Goal: Task Accomplishment & Management: Manage account settings

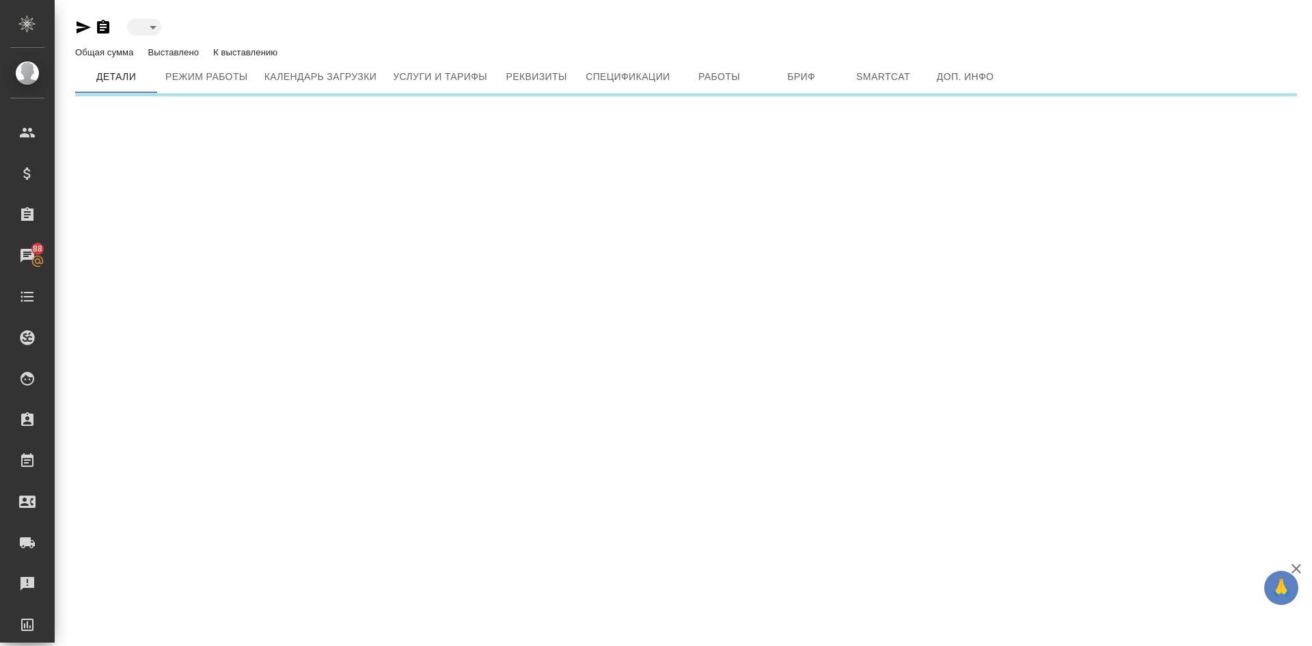
type input "toBeImplemented"
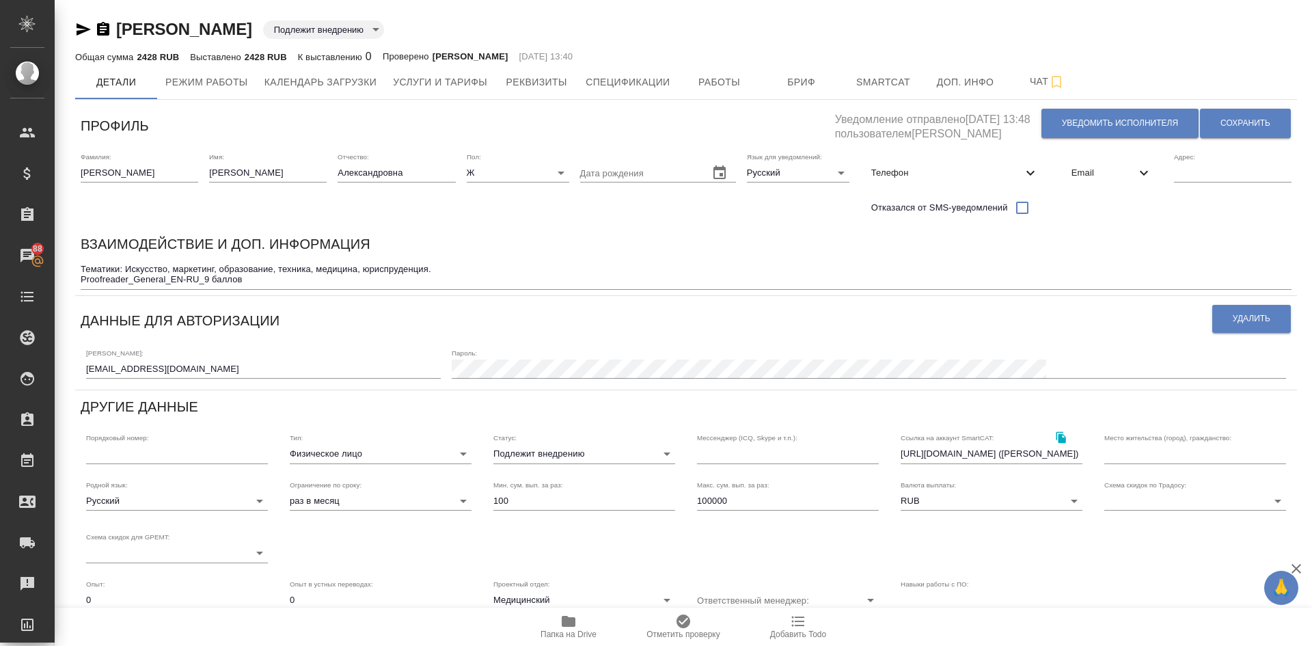
type input "Гопкало Ольга"
click at [538, 457] on body "🙏 .cls-1 fill:#fff; AWATERA Demidova Tatyana Клиенты Спецификации Заказы 88 Чат…" at bounding box center [656, 323] width 1312 height 646
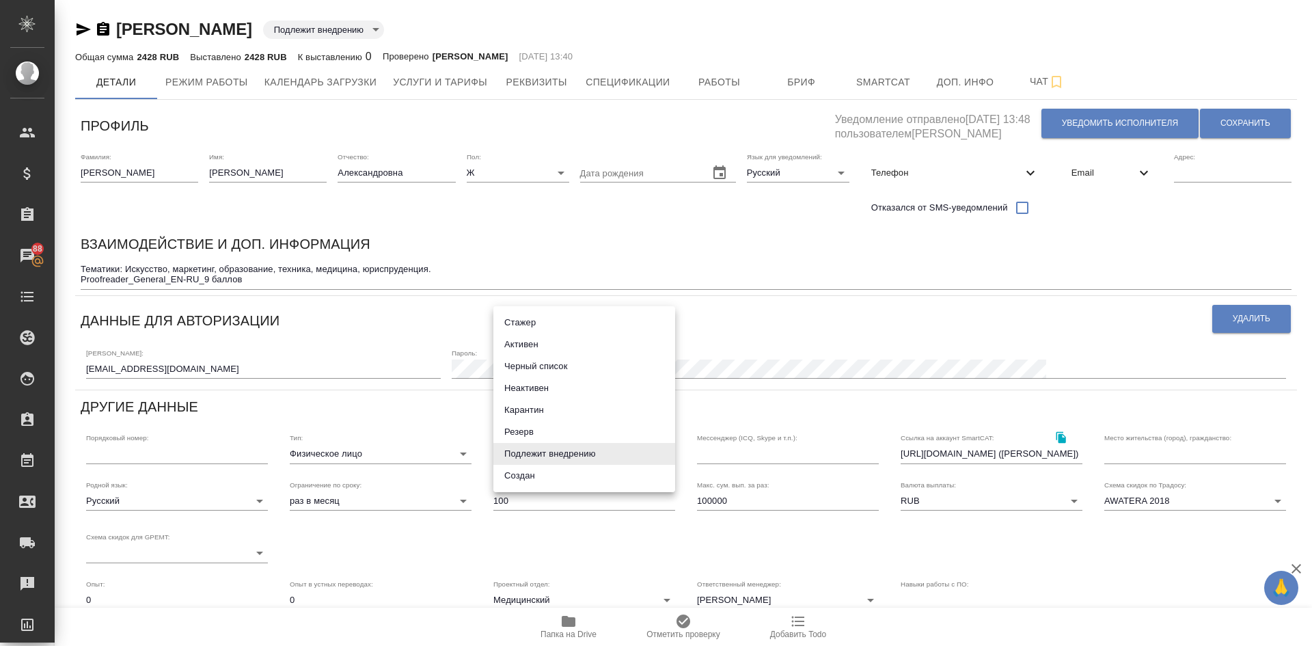
click at [533, 388] on li "Неактивен" at bounding box center [585, 388] width 182 height 22
type input "inactive"
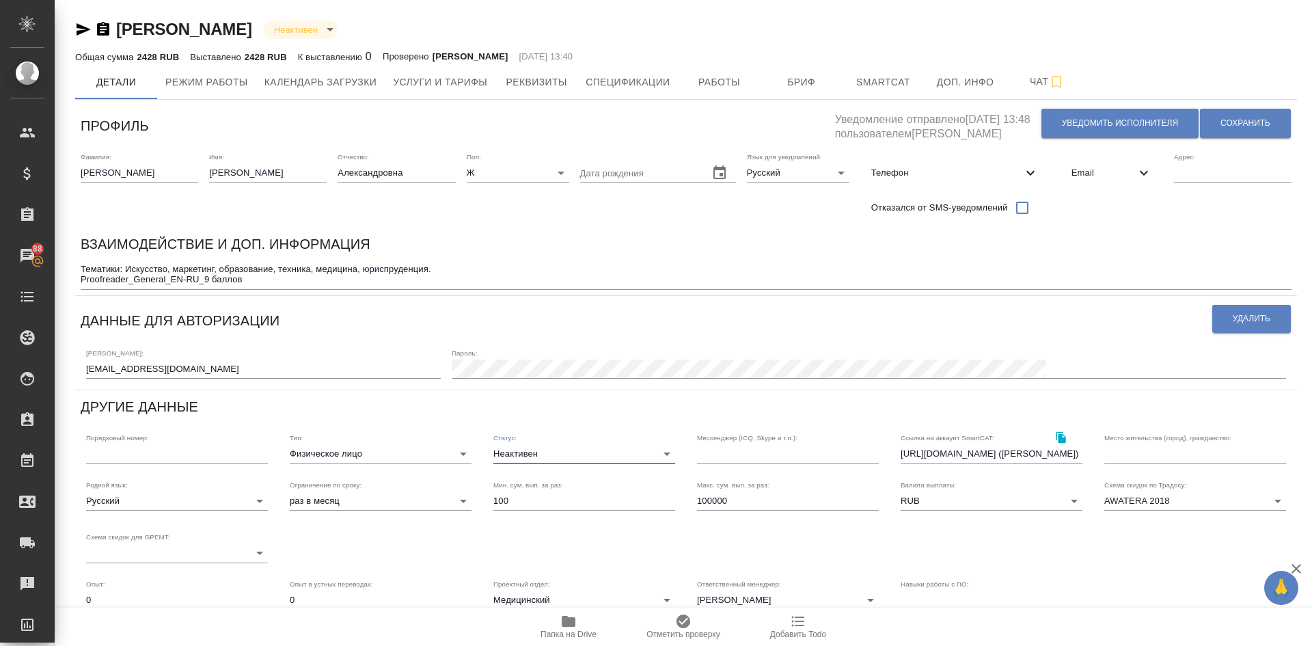
click at [272, 282] on textarea "Тематики: Искусство, маркетинг, образование, техника, медицина, юриспруденция. …" at bounding box center [686, 274] width 1211 height 21
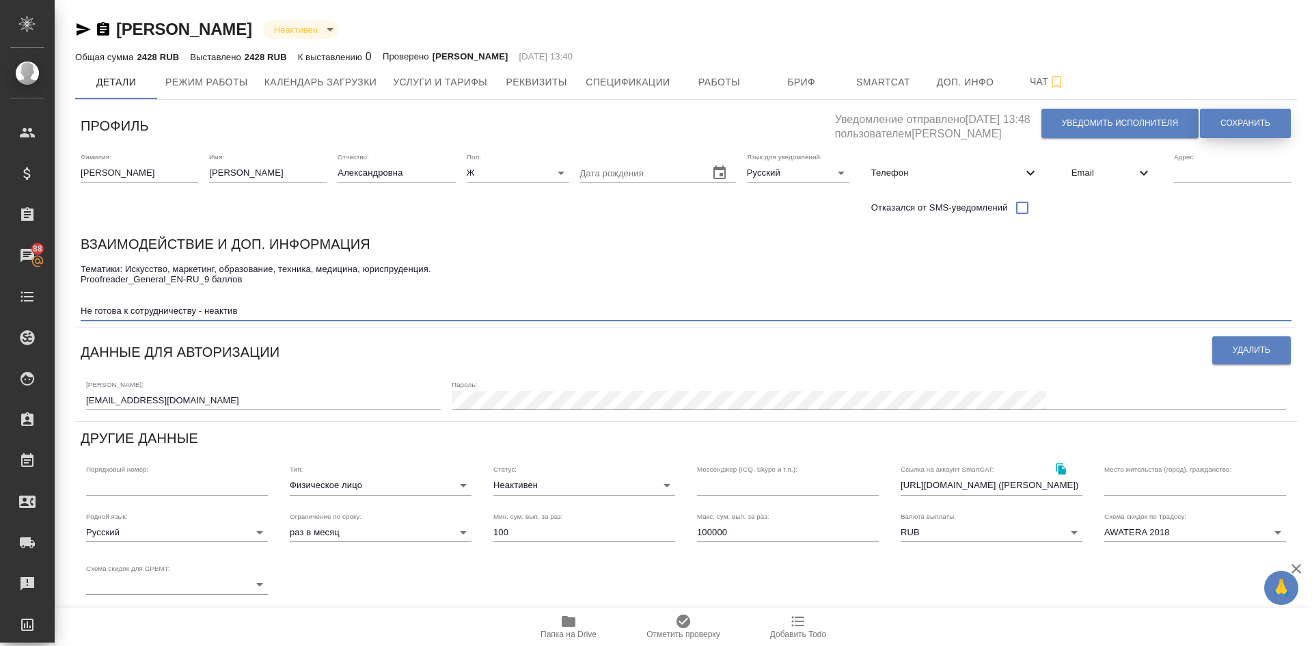
type textarea "Тематики: Искусство, маркетинг, образование, техника, медицина, юриспруденция. …"
click at [1223, 116] on button "Сохранить" at bounding box center [1245, 123] width 91 height 29
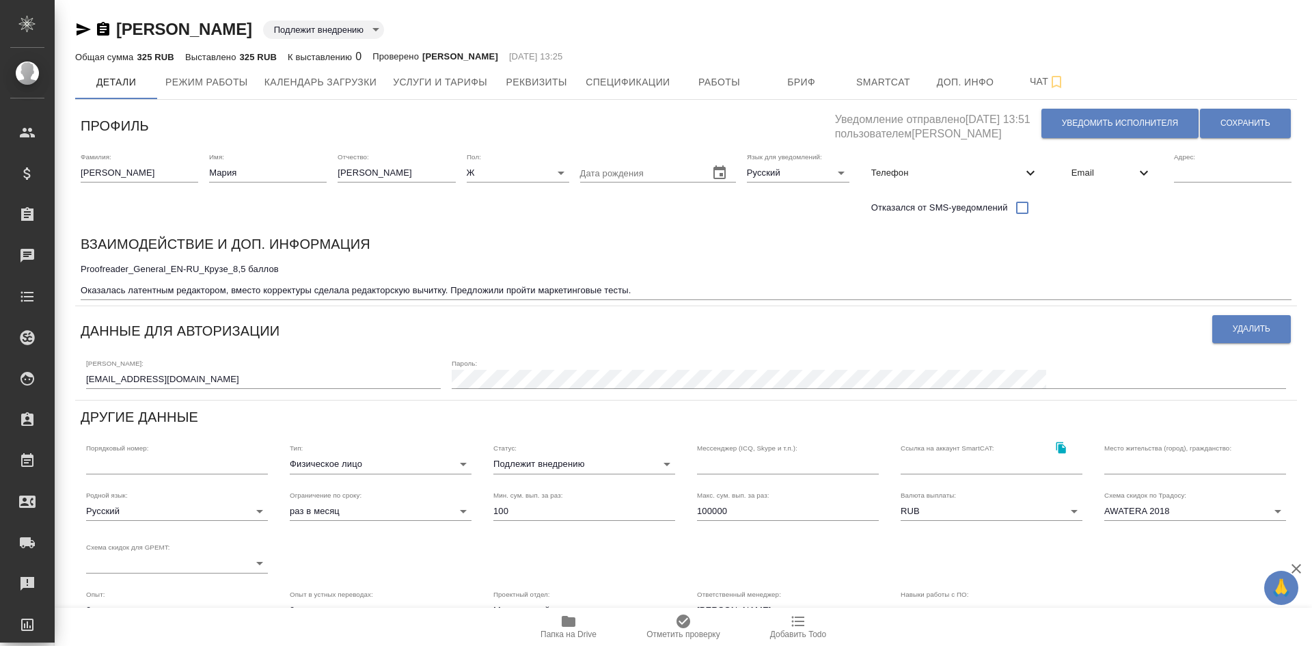
click at [543, 466] on body "🙏 .cls-1 fill:#fff; AWATERA Demidova Tatyana Клиенты Спецификации Заказы Чаты T…" at bounding box center [656, 323] width 1312 height 646
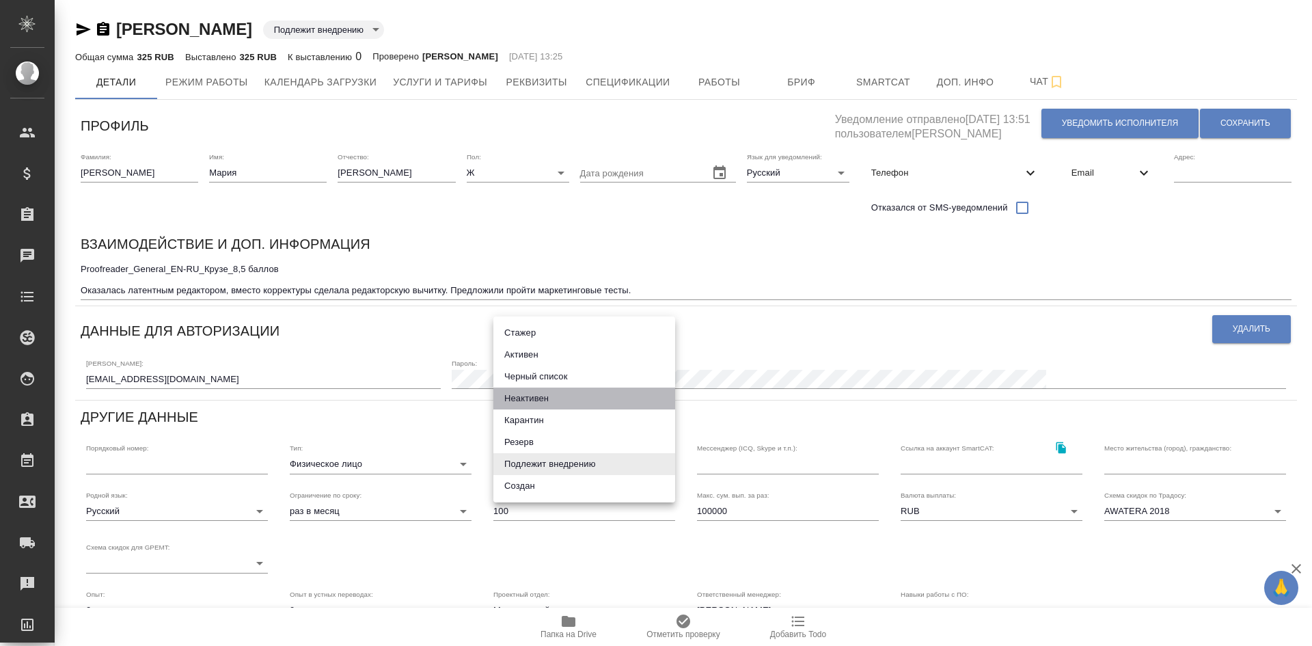
click at [522, 396] on li "Неактивен" at bounding box center [585, 399] width 182 height 22
type input "inactive"
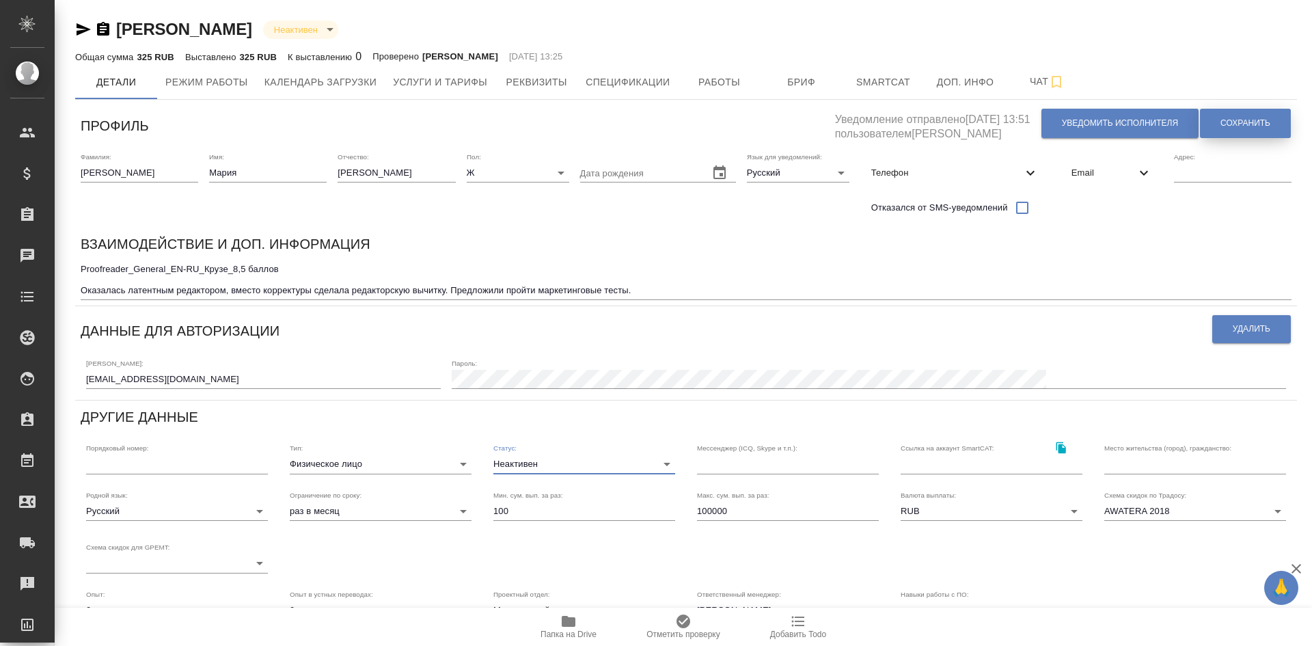
click at [1217, 123] on button "Сохранить" at bounding box center [1245, 123] width 91 height 29
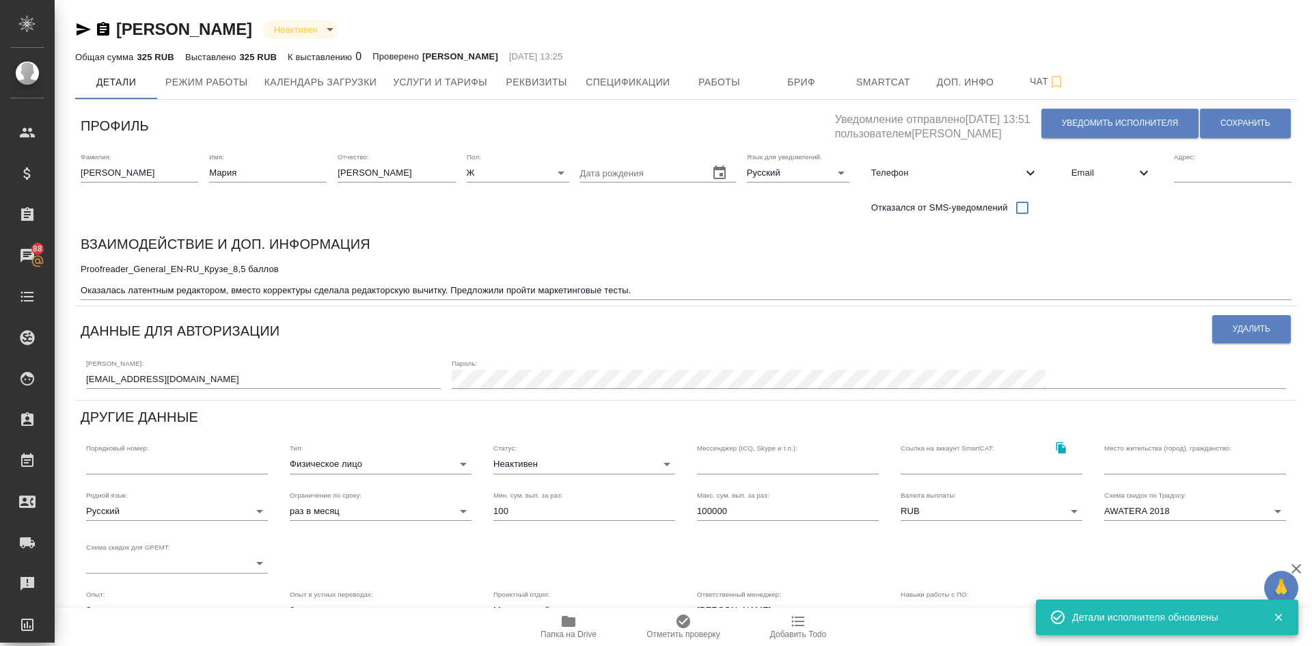
click at [653, 289] on textarea "Proofreader_General_EN-RU_Крузе_8,5 баллов Оказалась латентным редактором, вмес…" at bounding box center [686, 279] width 1211 height 31
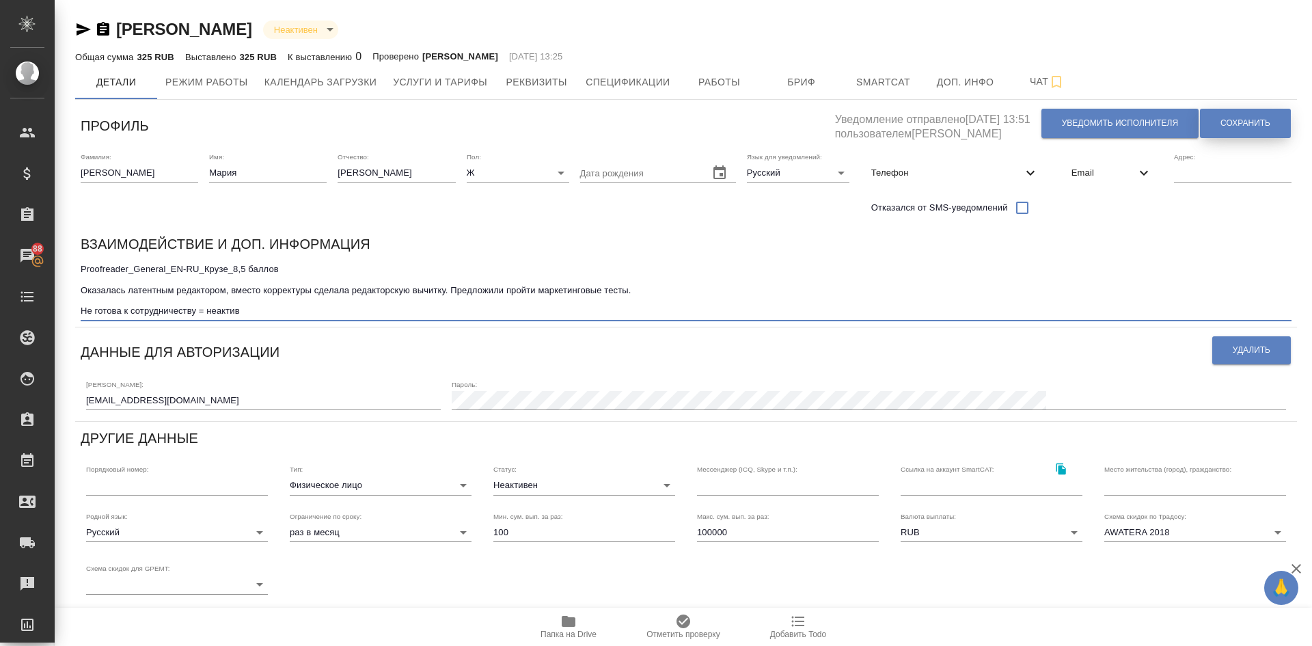
type textarea "Proofreader_General_EN-RU_Крузе_8,5 баллов Оказалась латентным редактором, вмес…"
click at [1237, 120] on span "Сохранить" at bounding box center [1246, 124] width 50 height 12
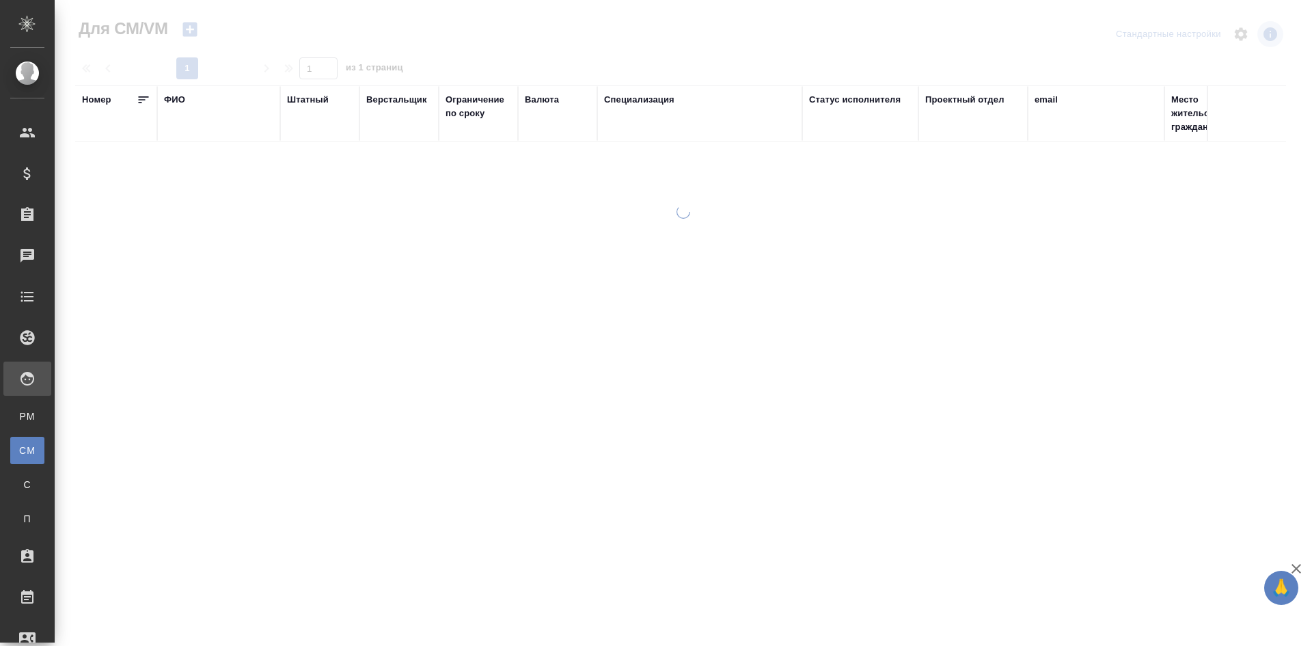
click at [172, 100] on div "ФИО" at bounding box center [174, 100] width 21 height 14
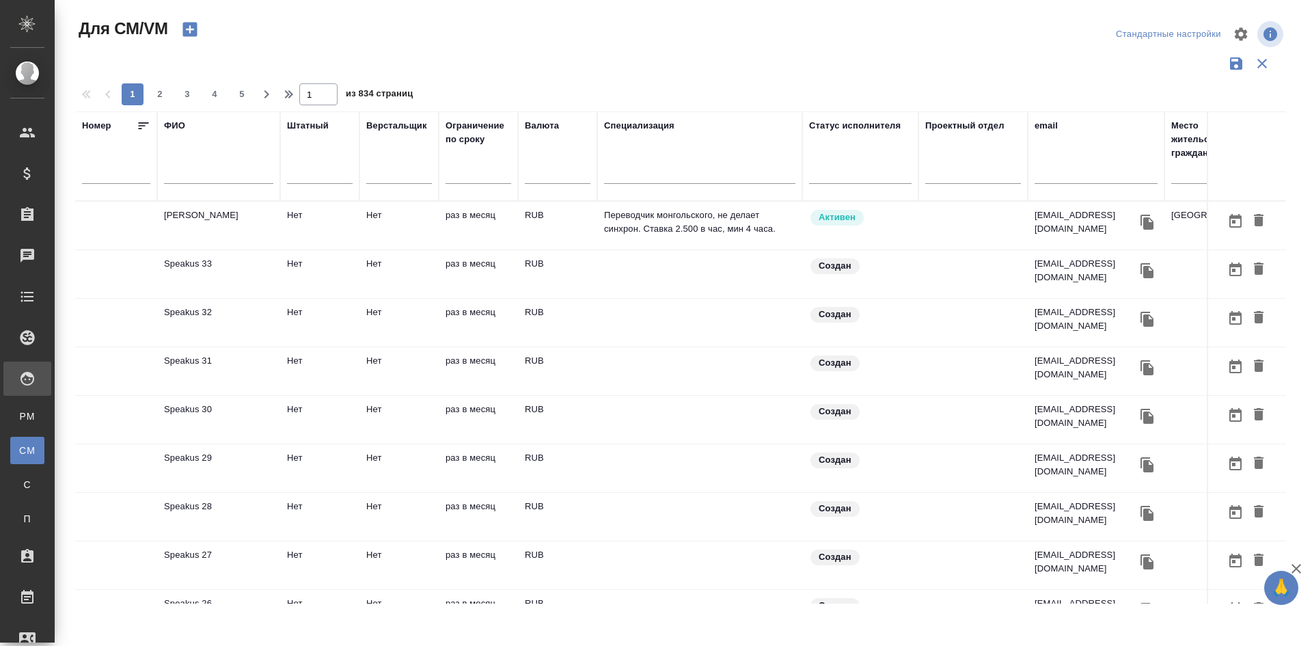
click at [172, 124] on div "ФИО" at bounding box center [174, 126] width 21 height 14
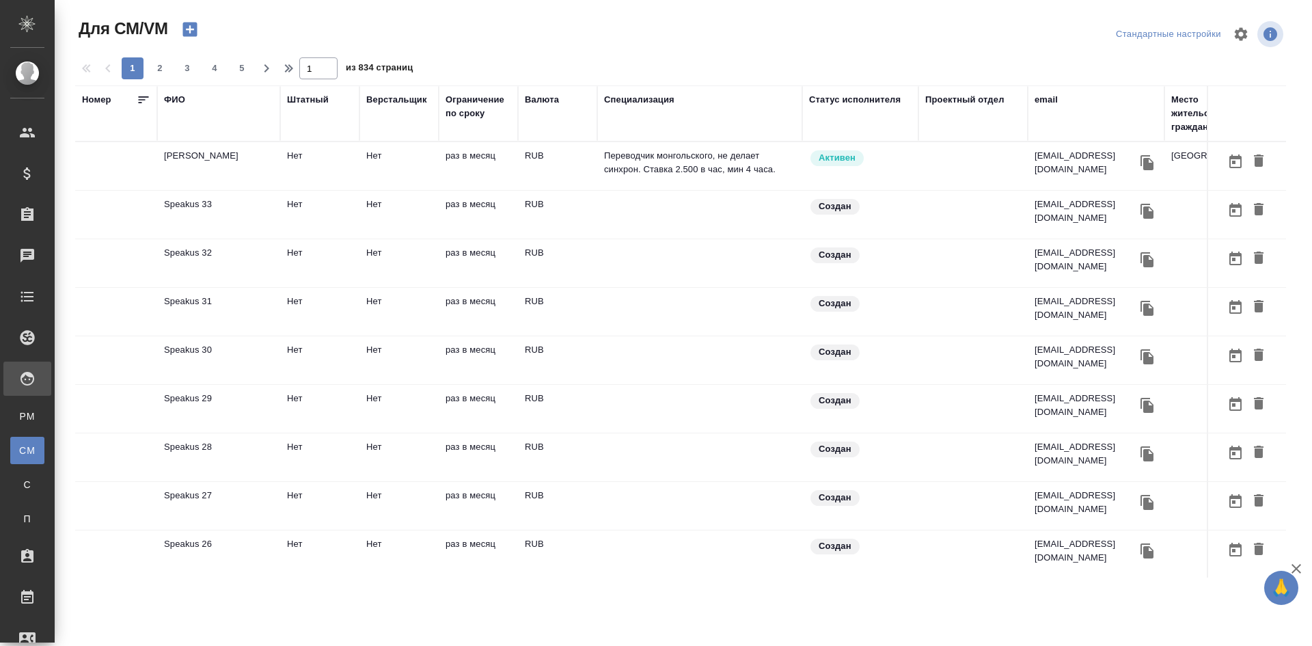
click at [176, 96] on div "ФИО" at bounding box center [174, 100] width 21 height 14
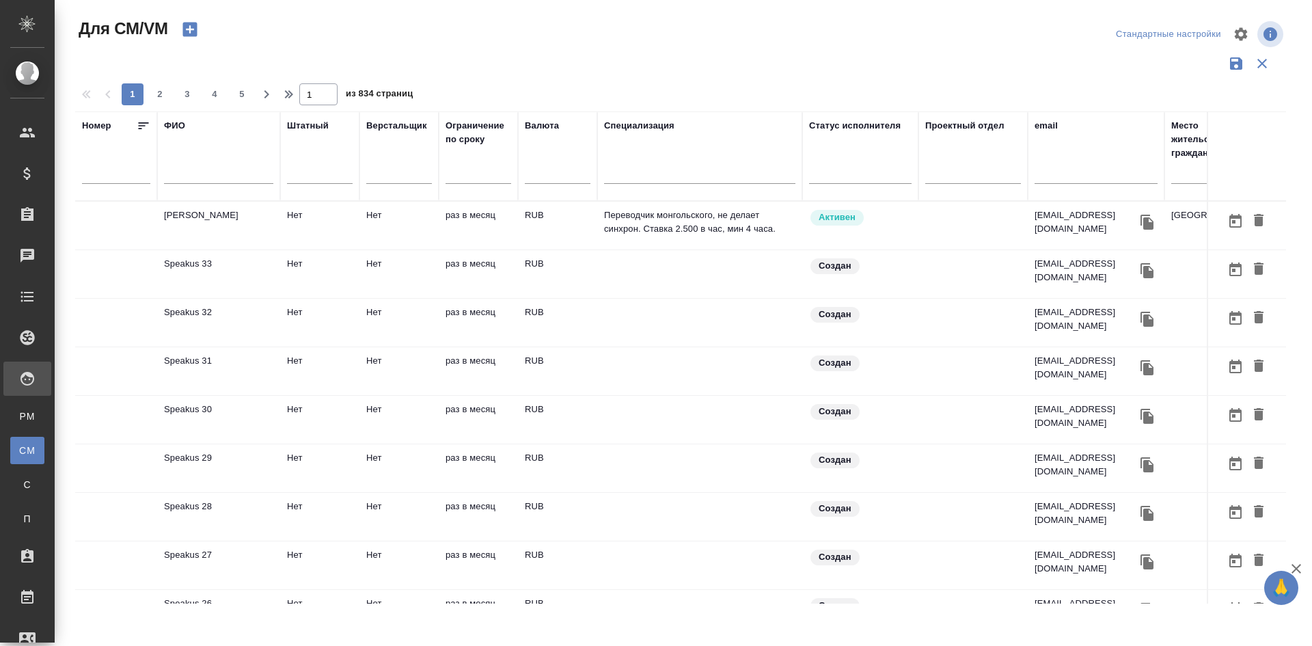
click at [215, 175] on input "text" at bounding box center [218, 175] width 109 height 17
type input "c"
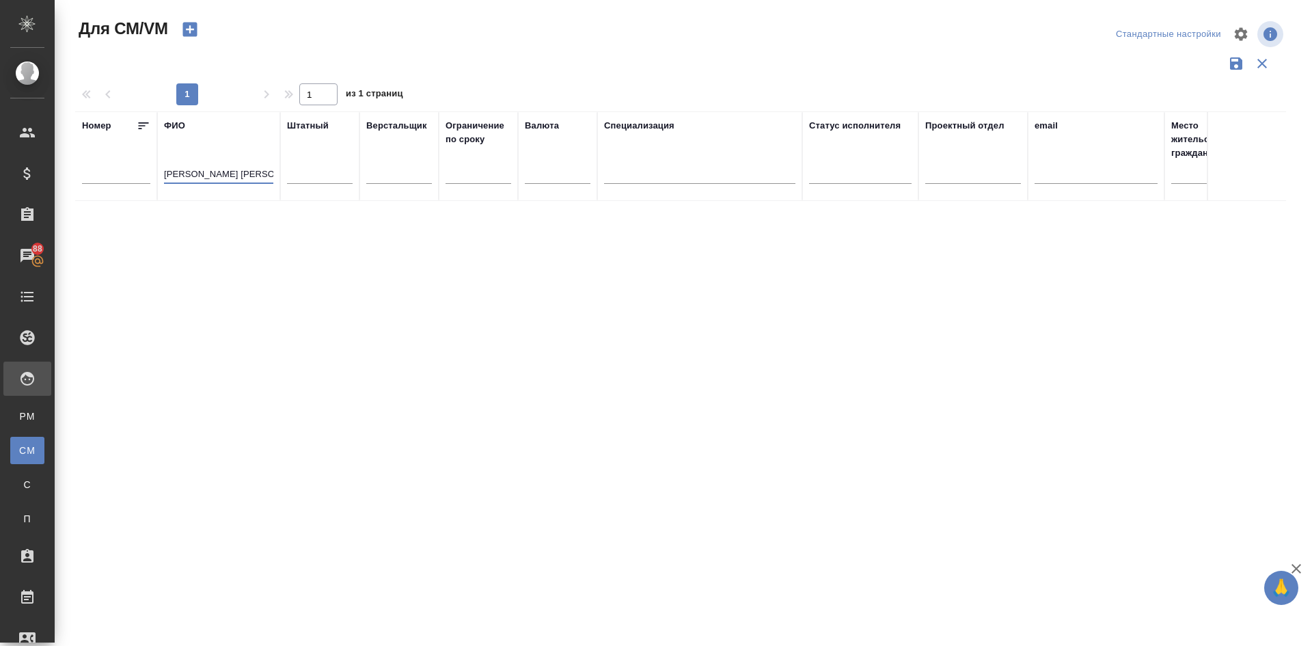
click at [188, 172] on input "[PERSON_NAME] [PERSON_NAME]" at bounding box center [218, 175] width 109 height 17
type input "Семёнов [PERSON_NAME]"
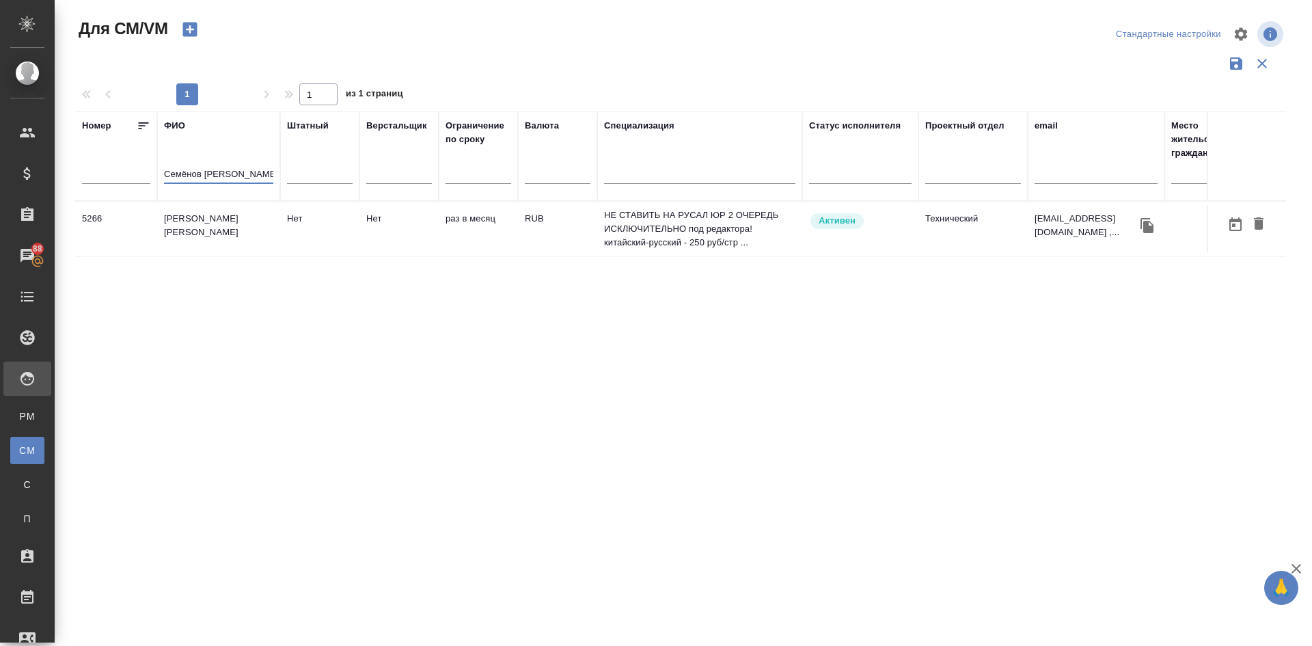
click at [188, 220] on td "[PERSON_NAME] [PERSON_NAME]" at bounding box center [218, 229] width 123 height 48
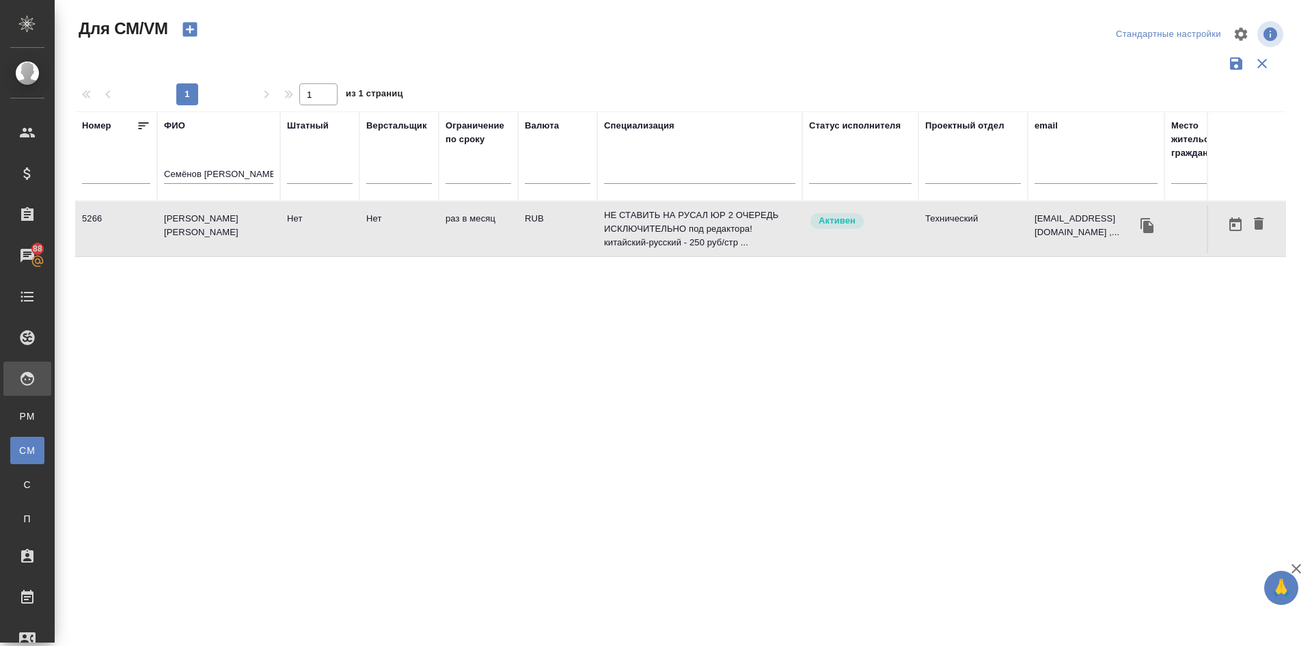
click at [188, 220] on td "[PERSON_NAME] [PERSON_NAME]" at bounding box center [218, 229] width 123 height 48
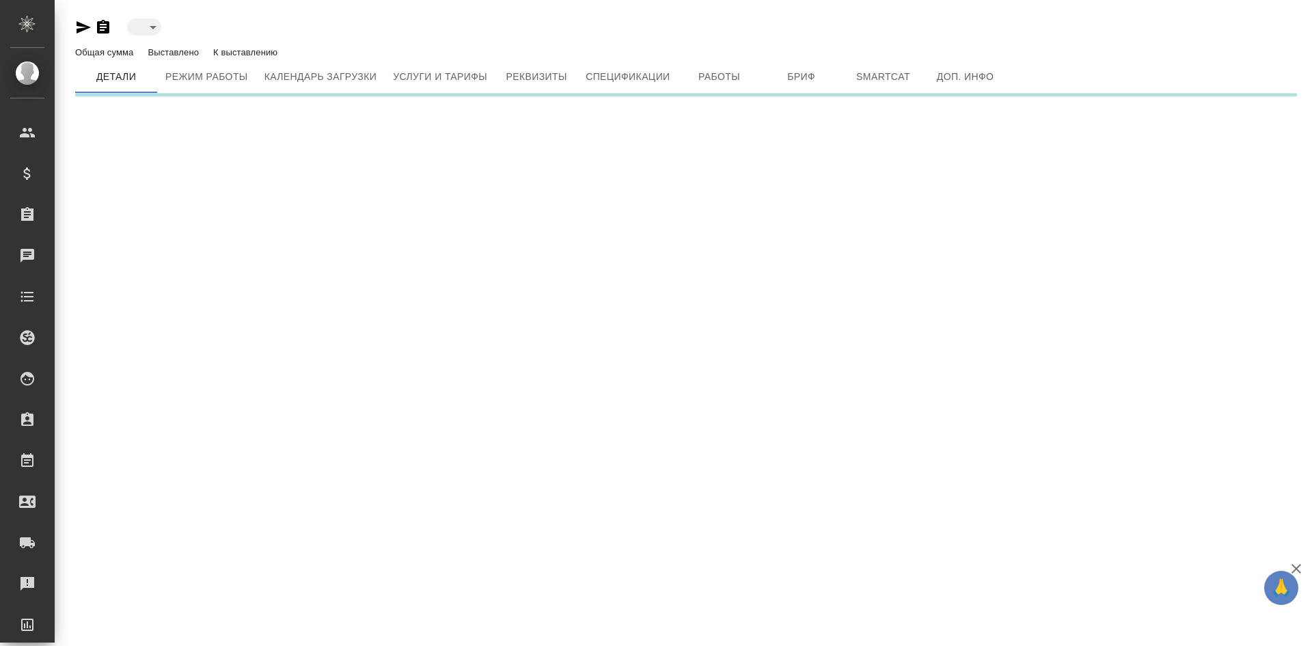
type input "active"
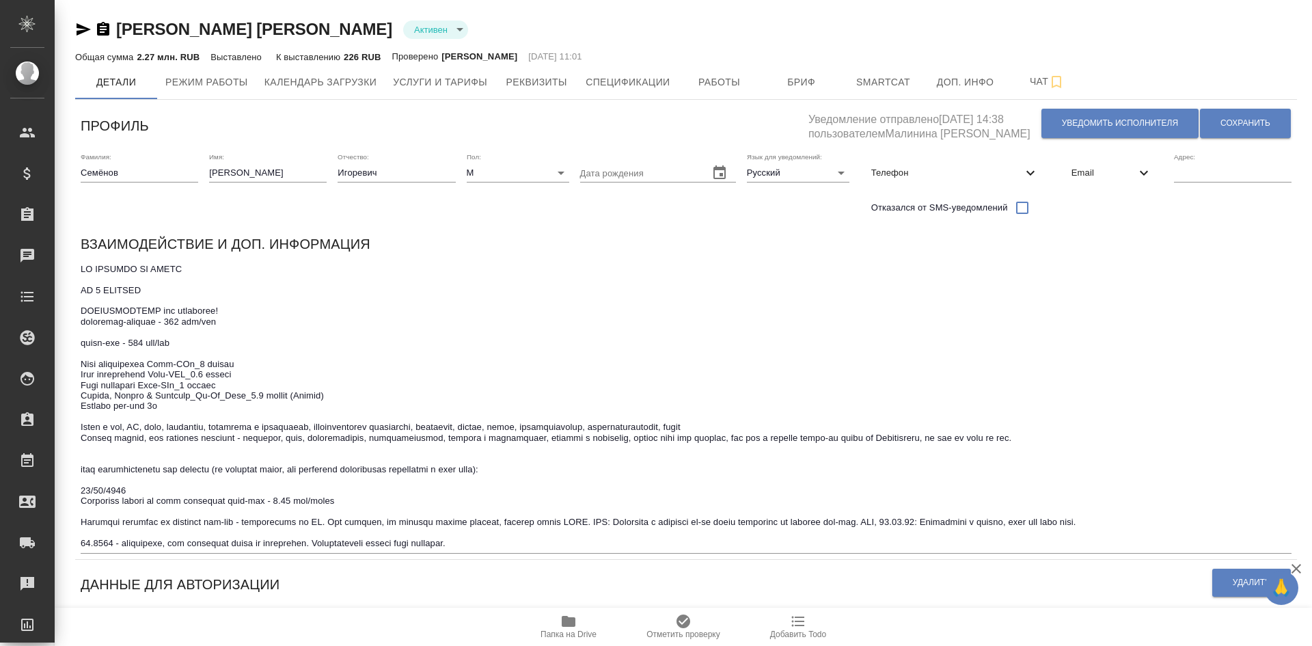
type input "DejaVuTrados 2007, 2009. SmartCAT"
click at [726, 84] on span "Работы" at bounding box center [720, 82] width 66 height 17
